Goal: Task Accomplishment & Management: Manage account settings

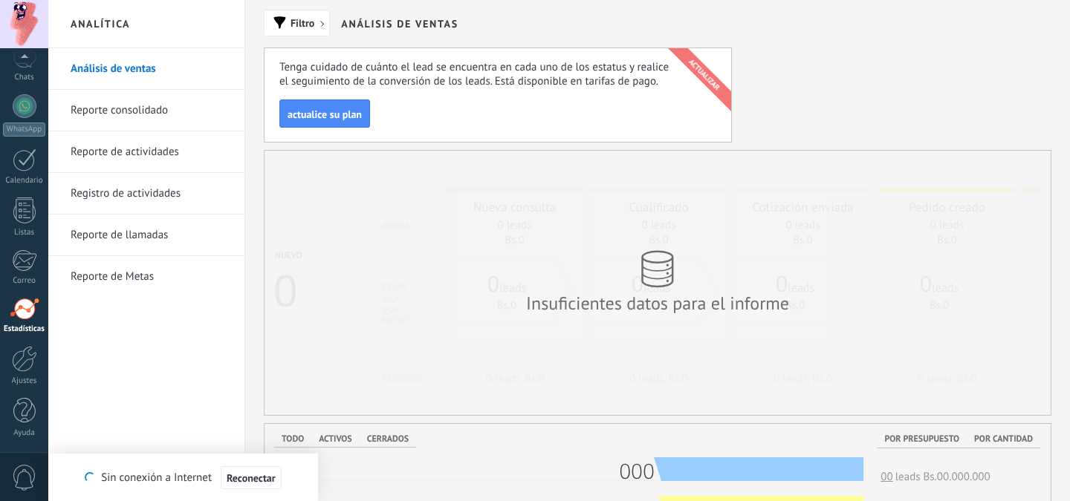
click at [23, 21] on div at bounding box center [24, 24] width 48 height 48
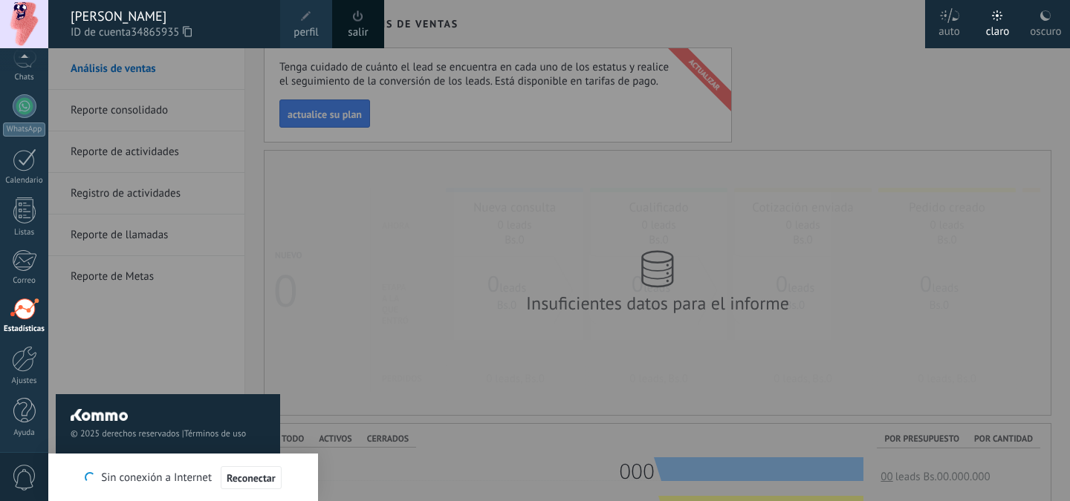
click at [137, 33] on span "34865935" at bounding box center [161, 33] width 61 height 16
click at [306, 33] on span "perfil" at bounding box center [305, 33] width 25 height 16
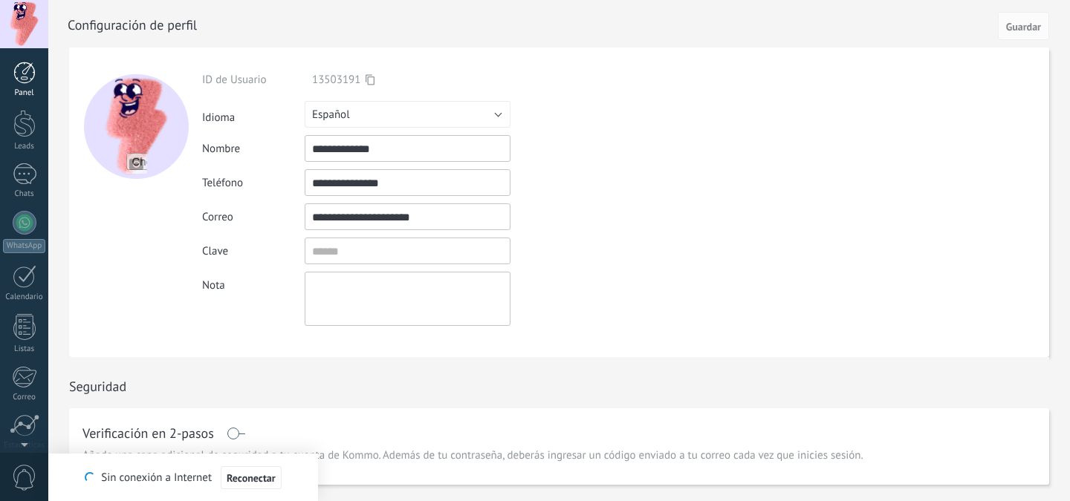
click at [26, 76] on div at bounding box center [24, 73] width 22 height 22
